Goal: Find specific page/section

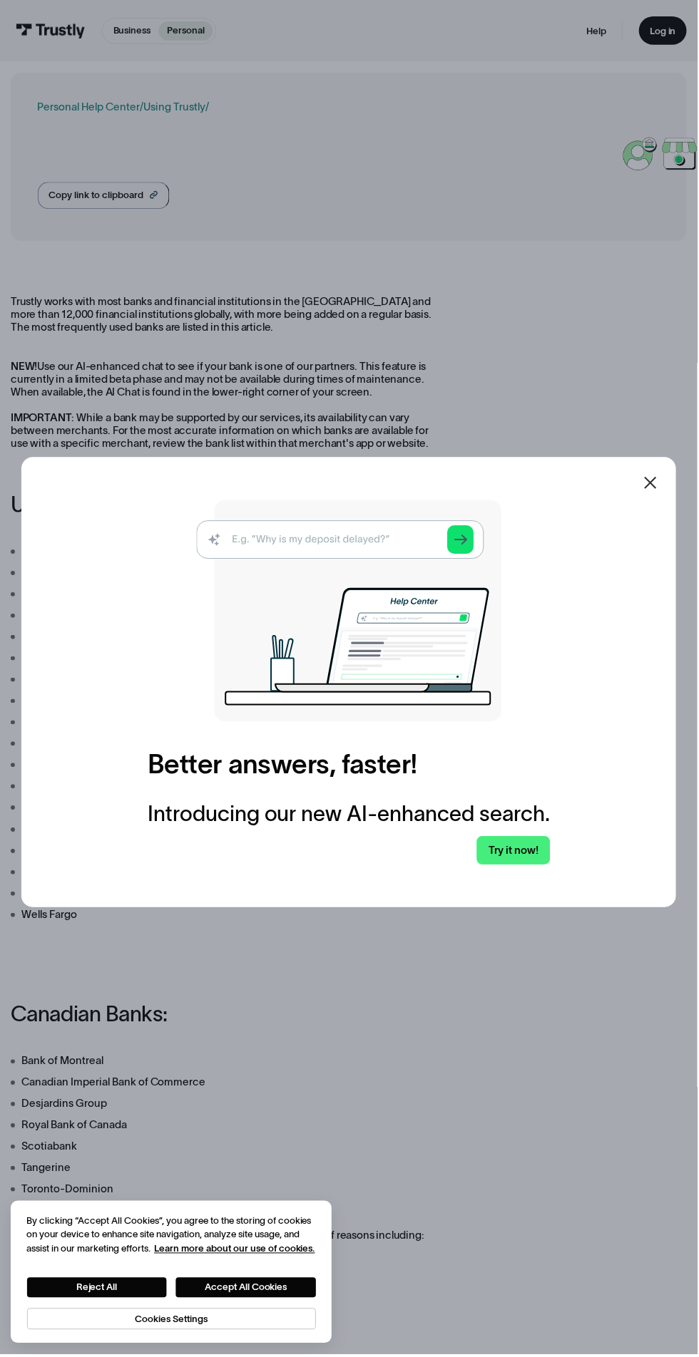
click at [636, 501] on div at bounding box center [651, 484] width 34 height 34
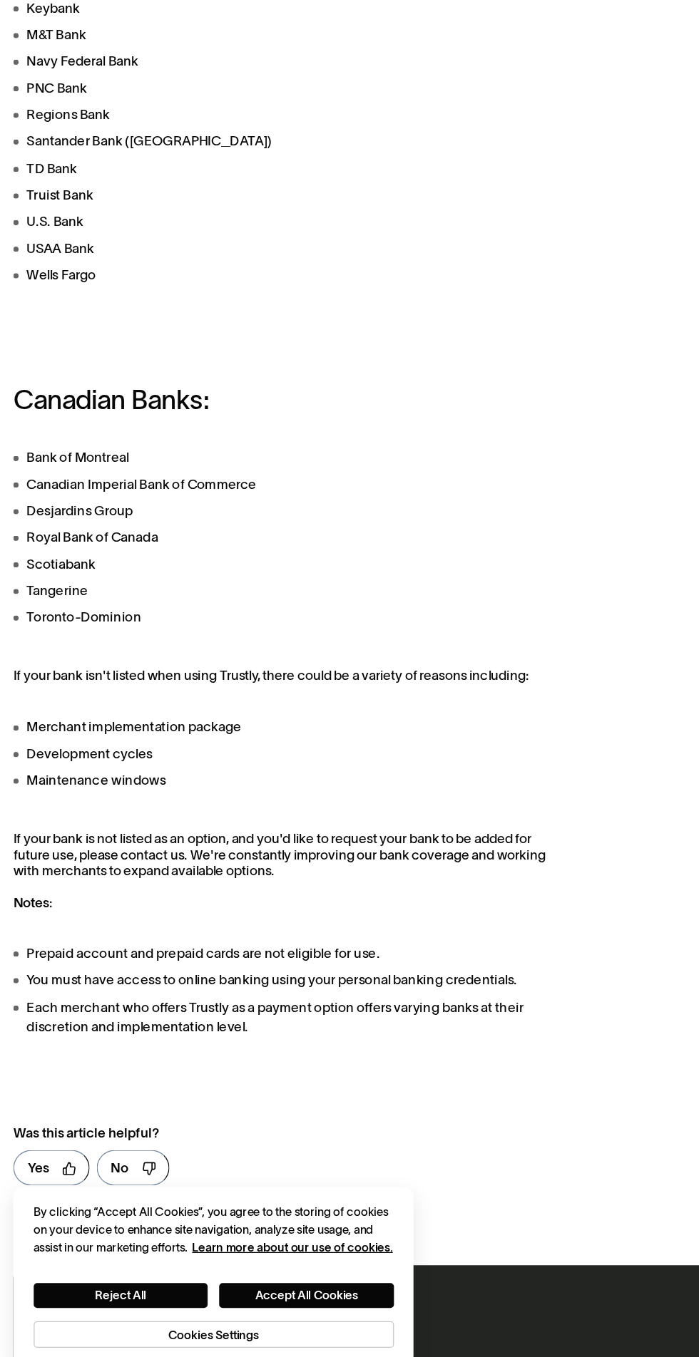
scroll to position [457, 0]
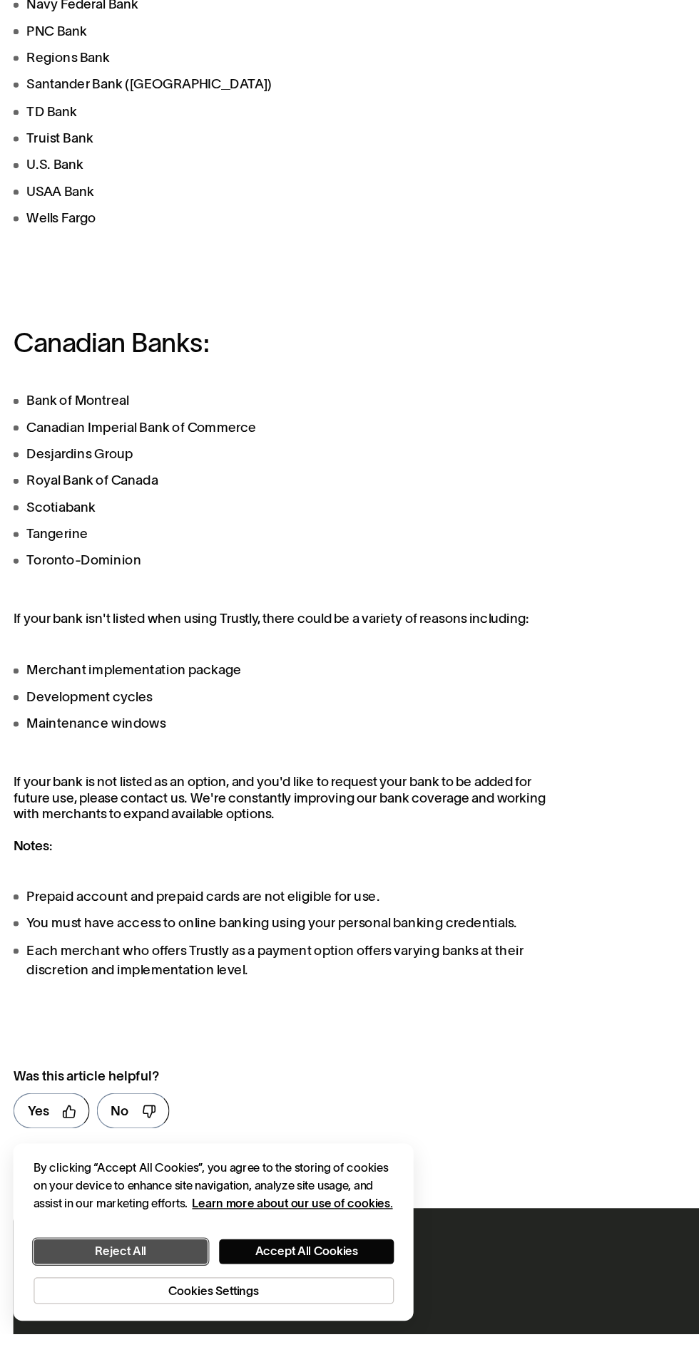
click at [127, 1301] on button "Reject All" at bounding box center [97, 1291] width 140 height 20
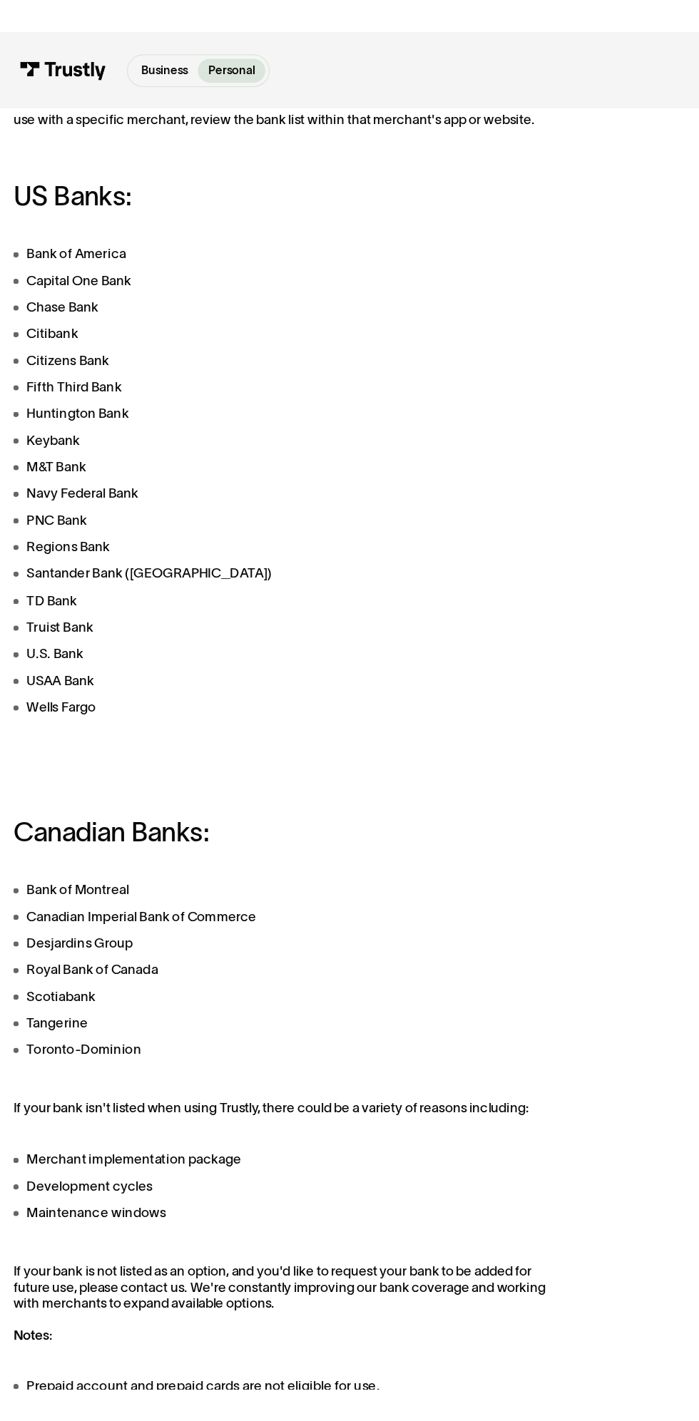
scroll to position [0, 0]
